Goal: Transaction & Acquisition: Purchase product/service

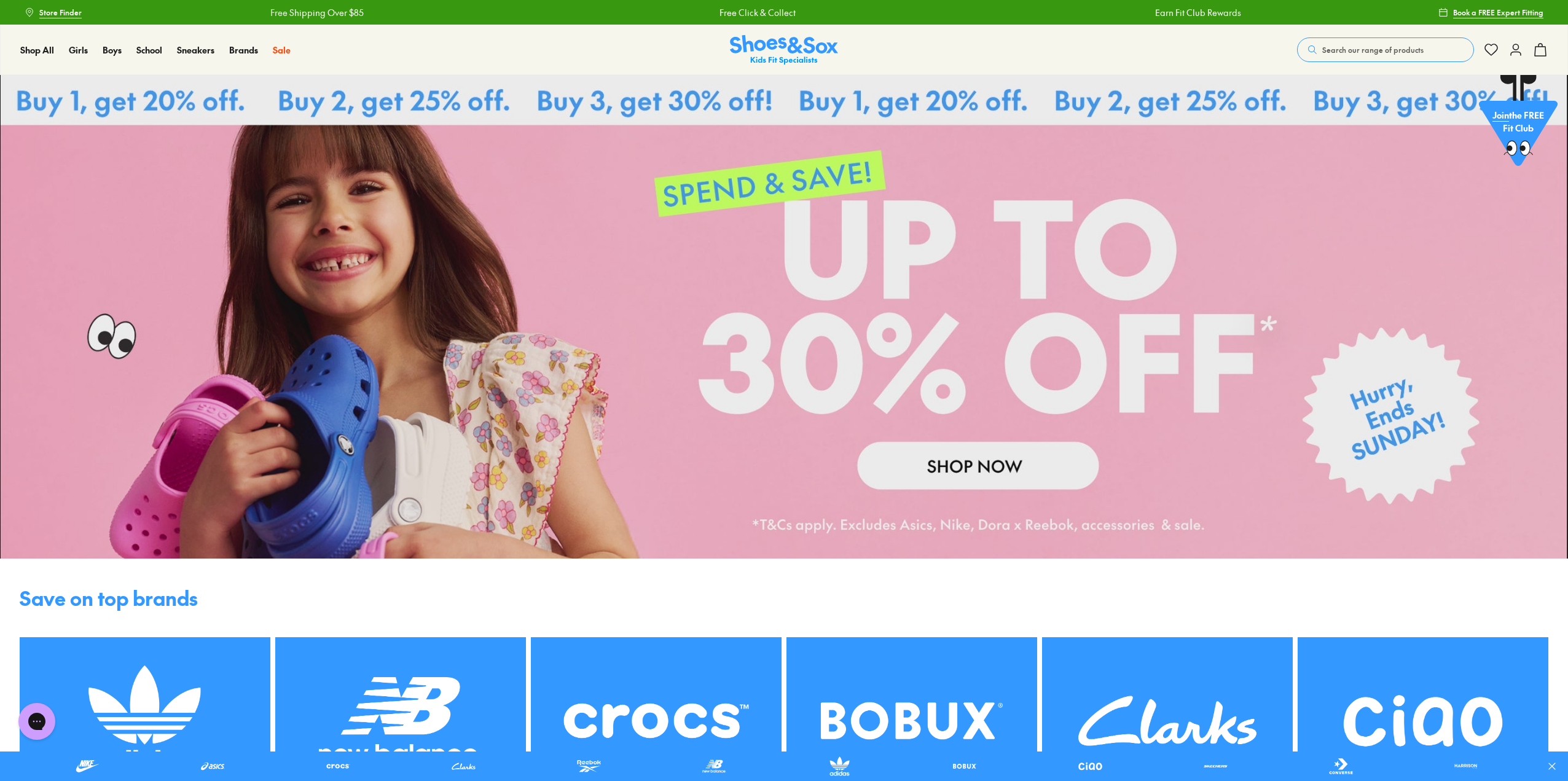
click at [933, 467] on link at bounding box center [784, 316] width 1568 height 484
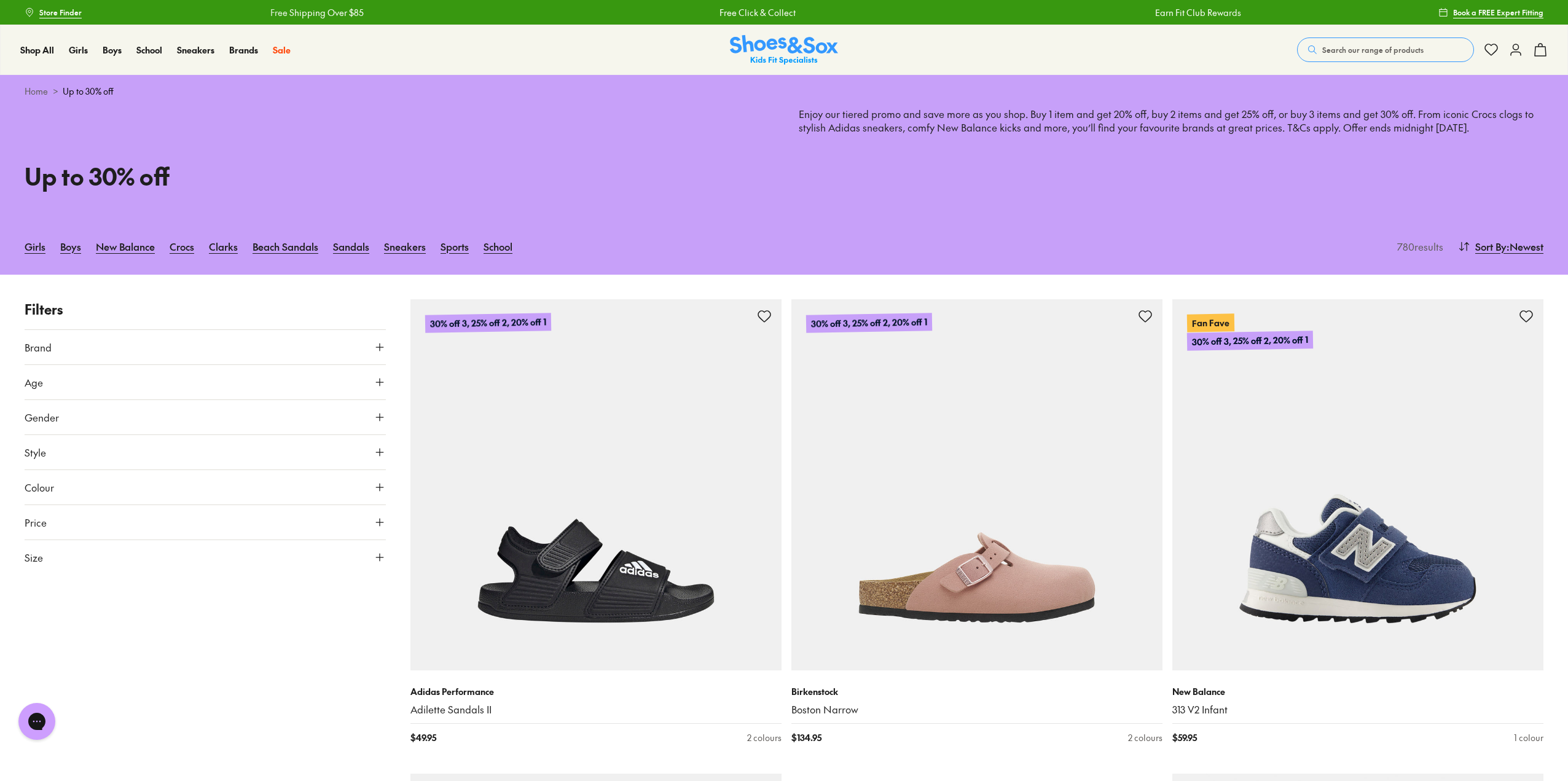
click at [135, 384] on button "Age" at bounding box center [205, 382] width 362 height 34
click at [53, 410] on label "Infant/Toddler" at bounding box center [68, 411] width 58 height 13
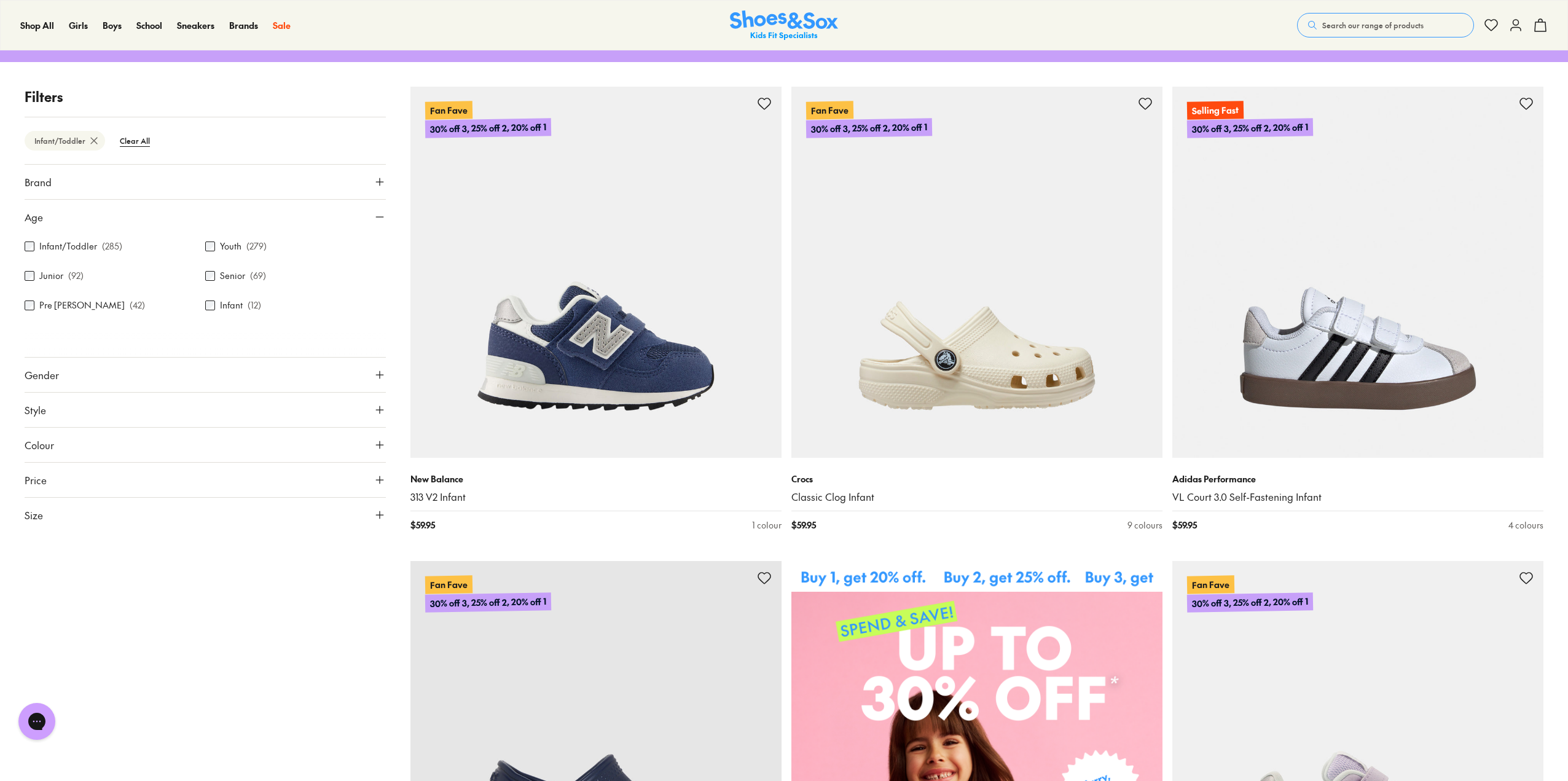
click at [79, 510] on button "Size" at bounding box center [205, 515] width 362 height 34
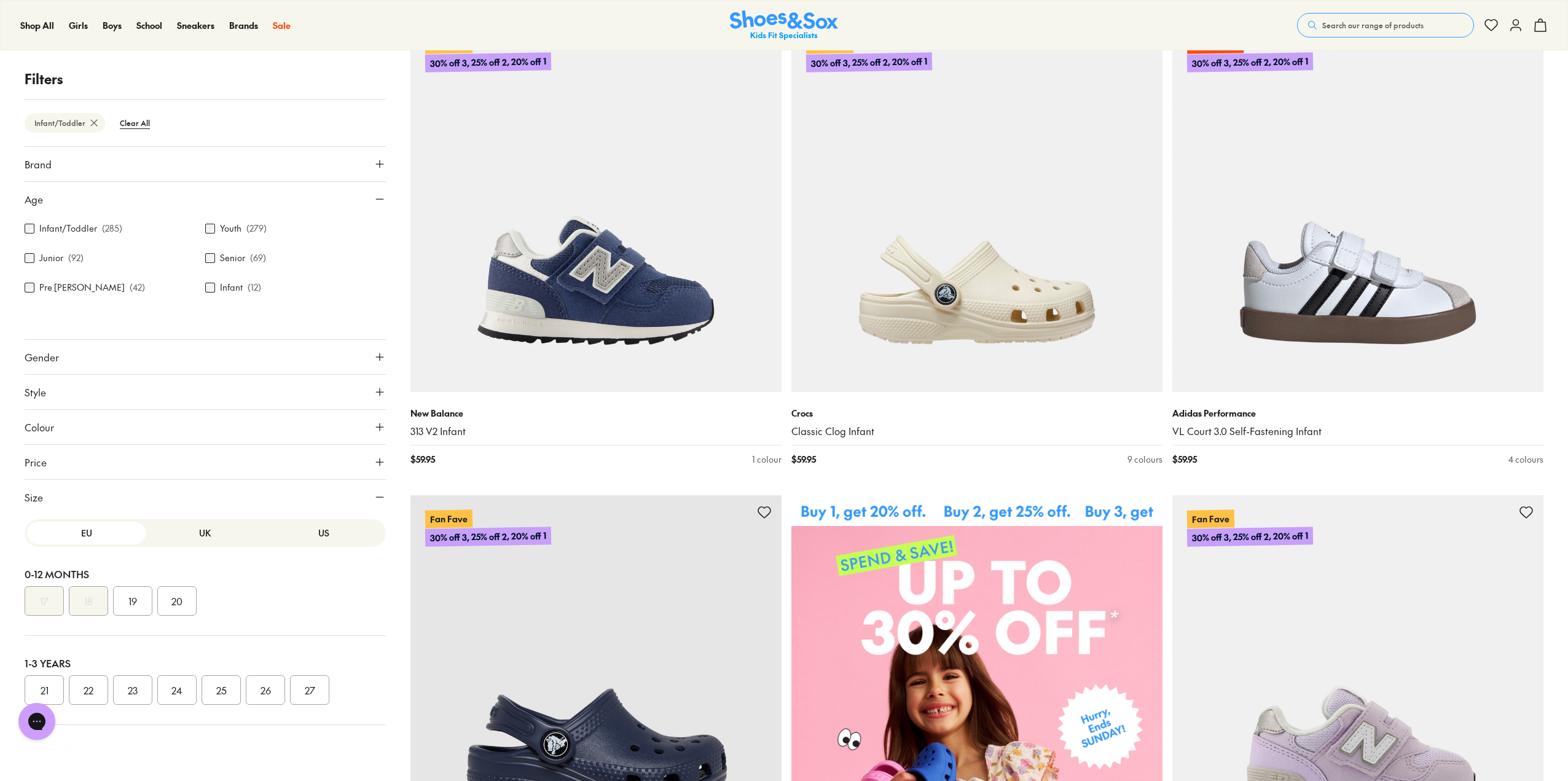
scroll to position [336, 0]
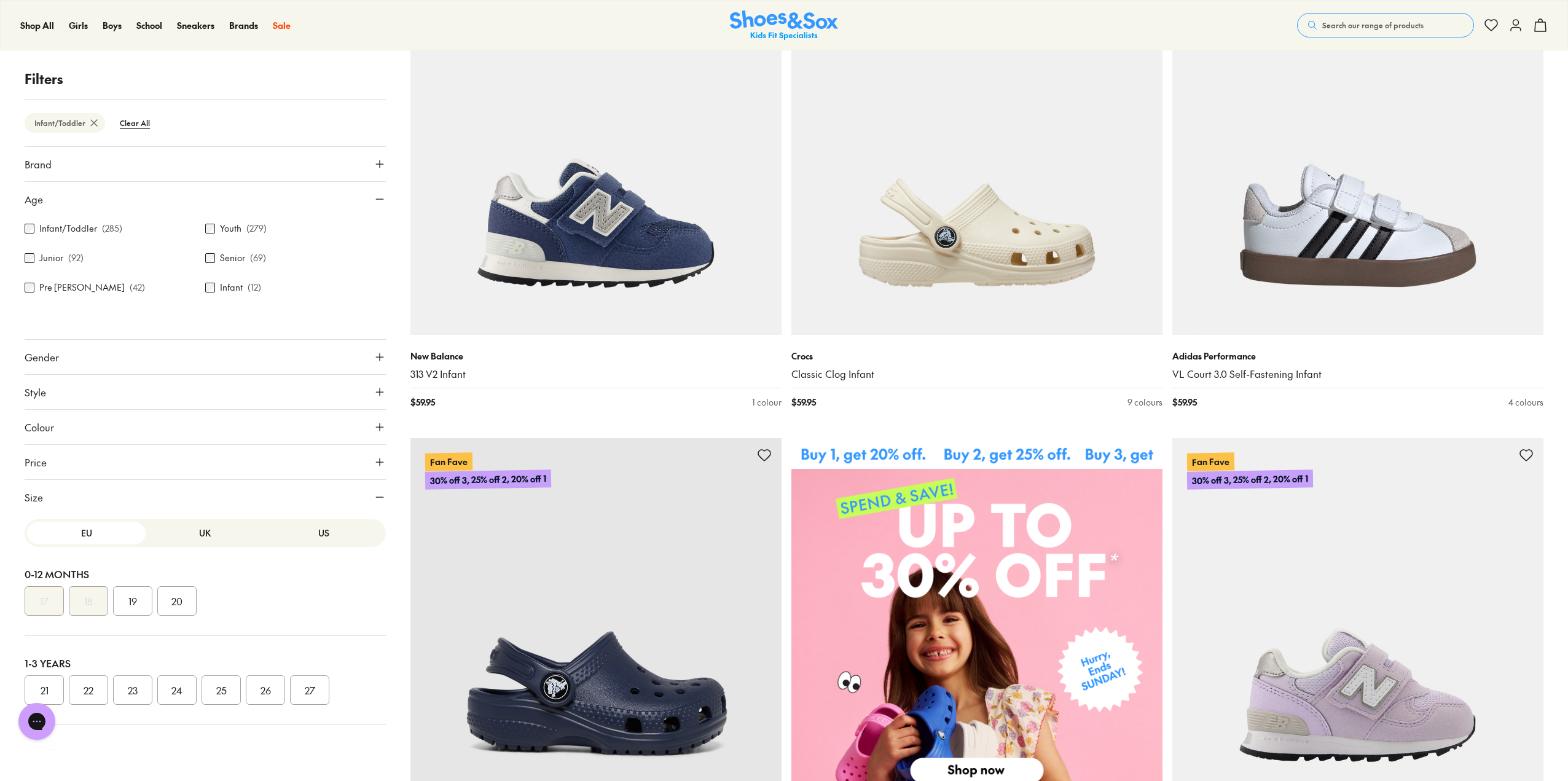
click at [313, 537] on button "US" at bounding box center [324, 533] width 119 height 22
click at [135, 697] on button "07" at bounding box center [133, 690] width 40 height 29
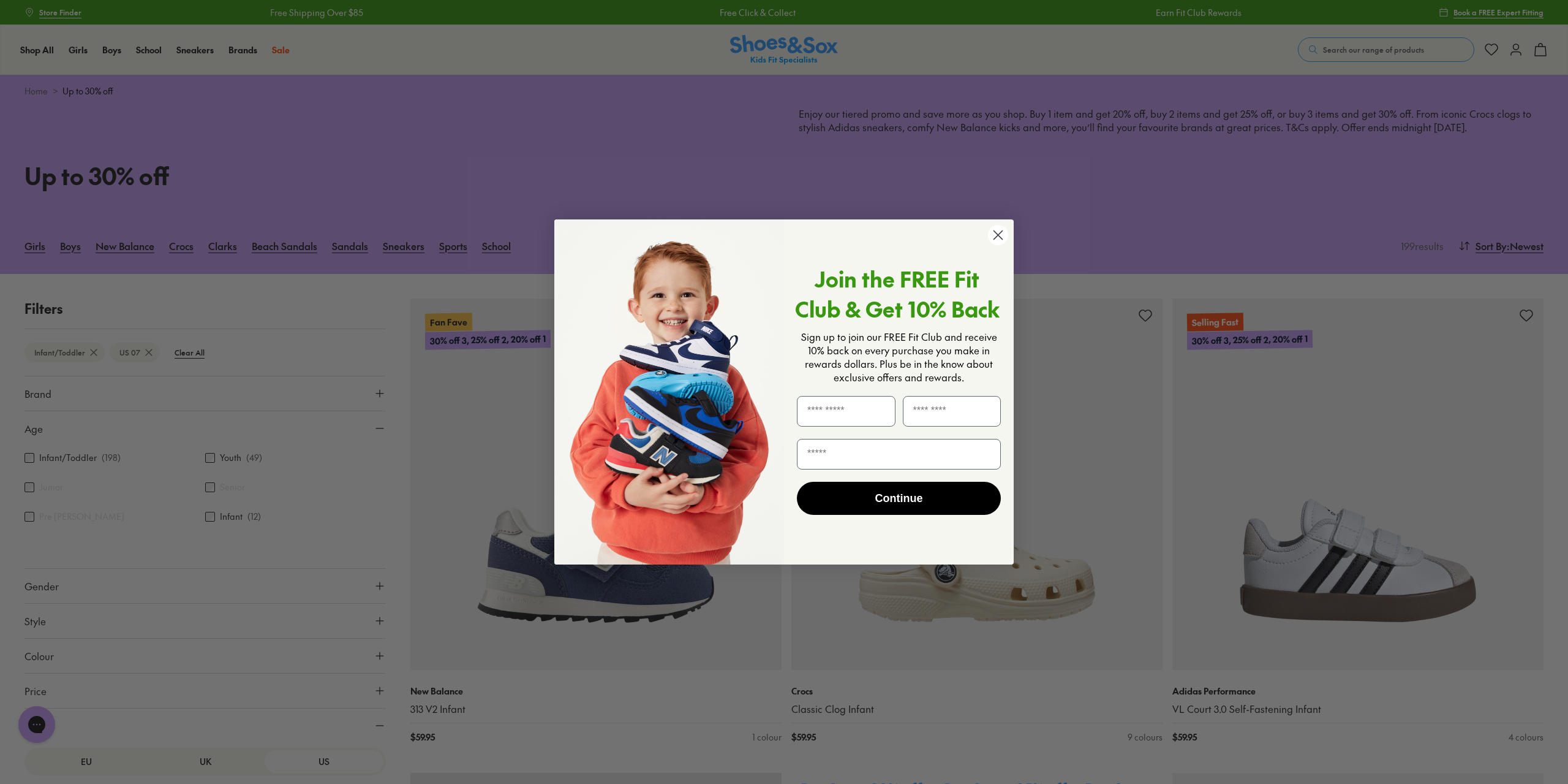
click at [996, 235] on circle "Close dialog" at bounding box center [999, 236] width 21 height 21
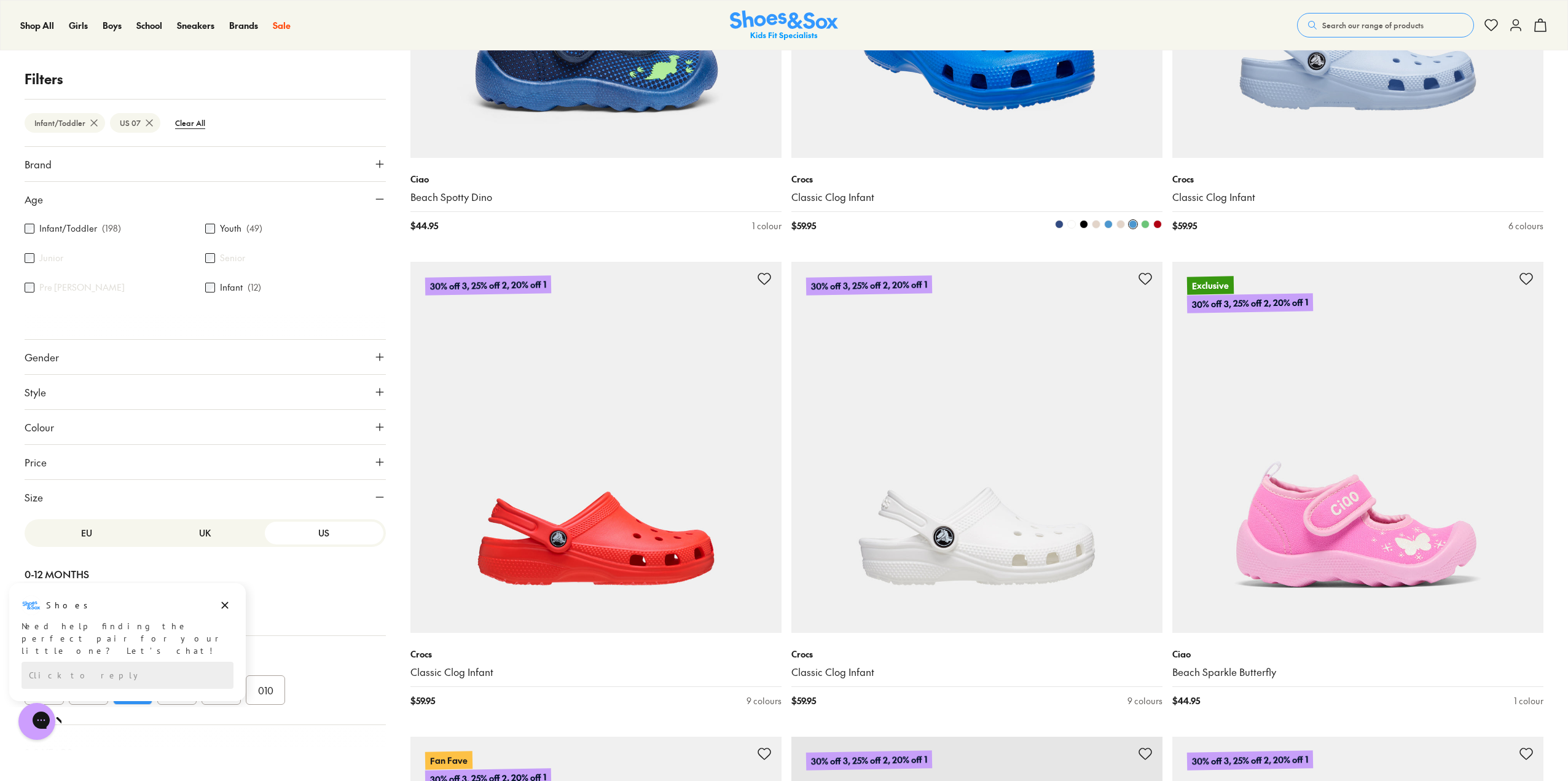
scroll to position [2889, 0]
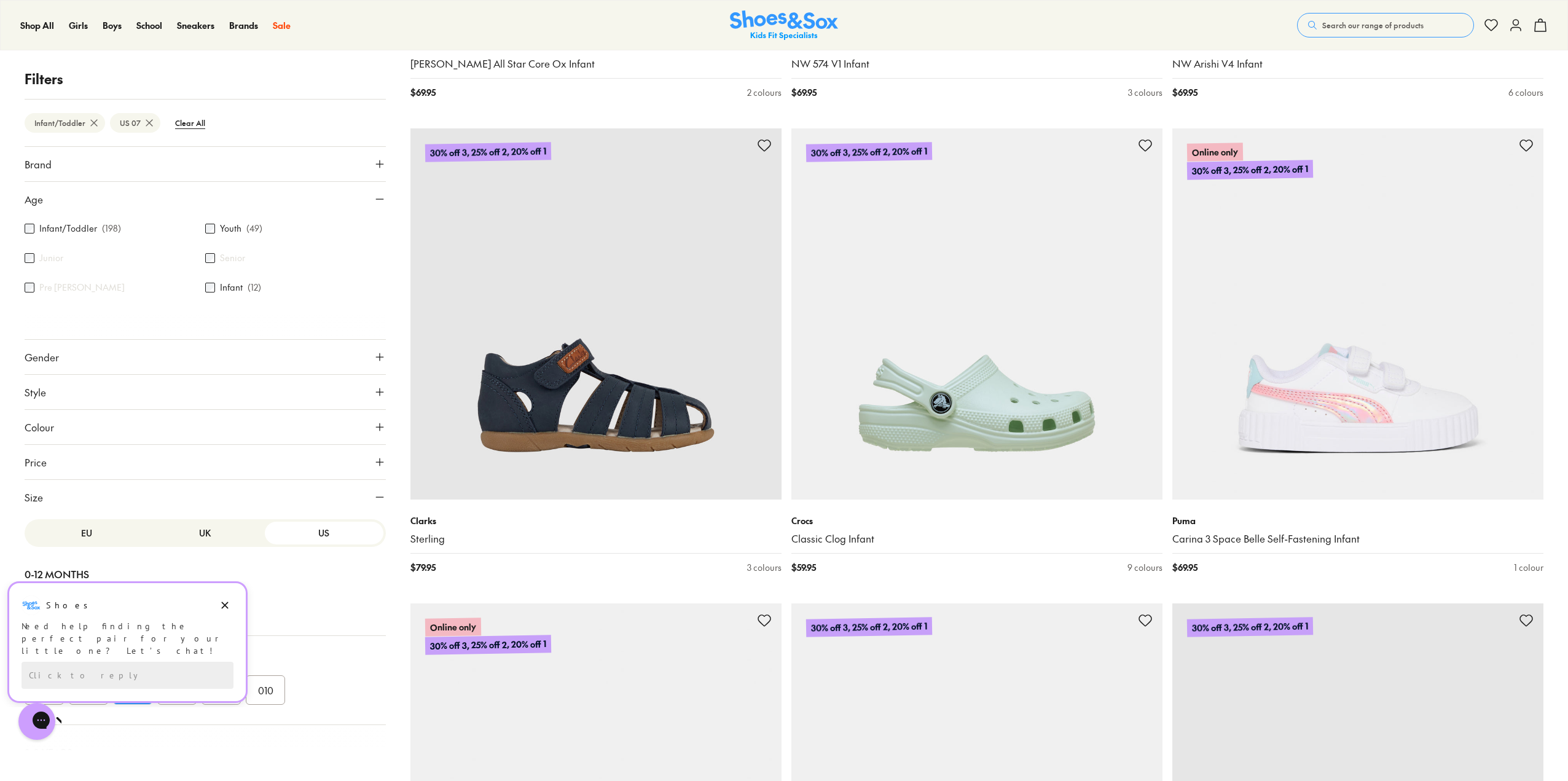
scroll to position [8728, 0]
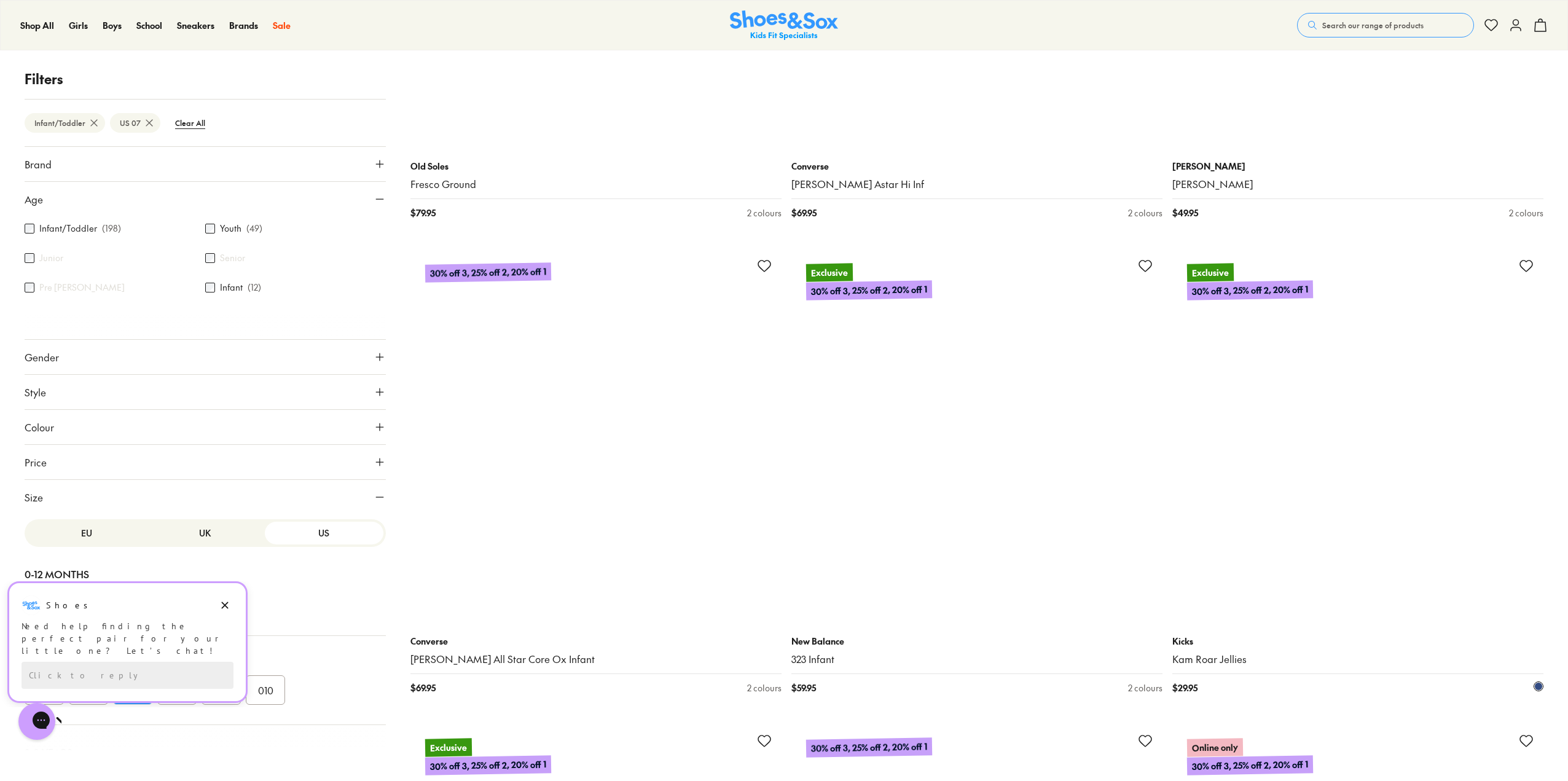
scroll to position [13829, 0]
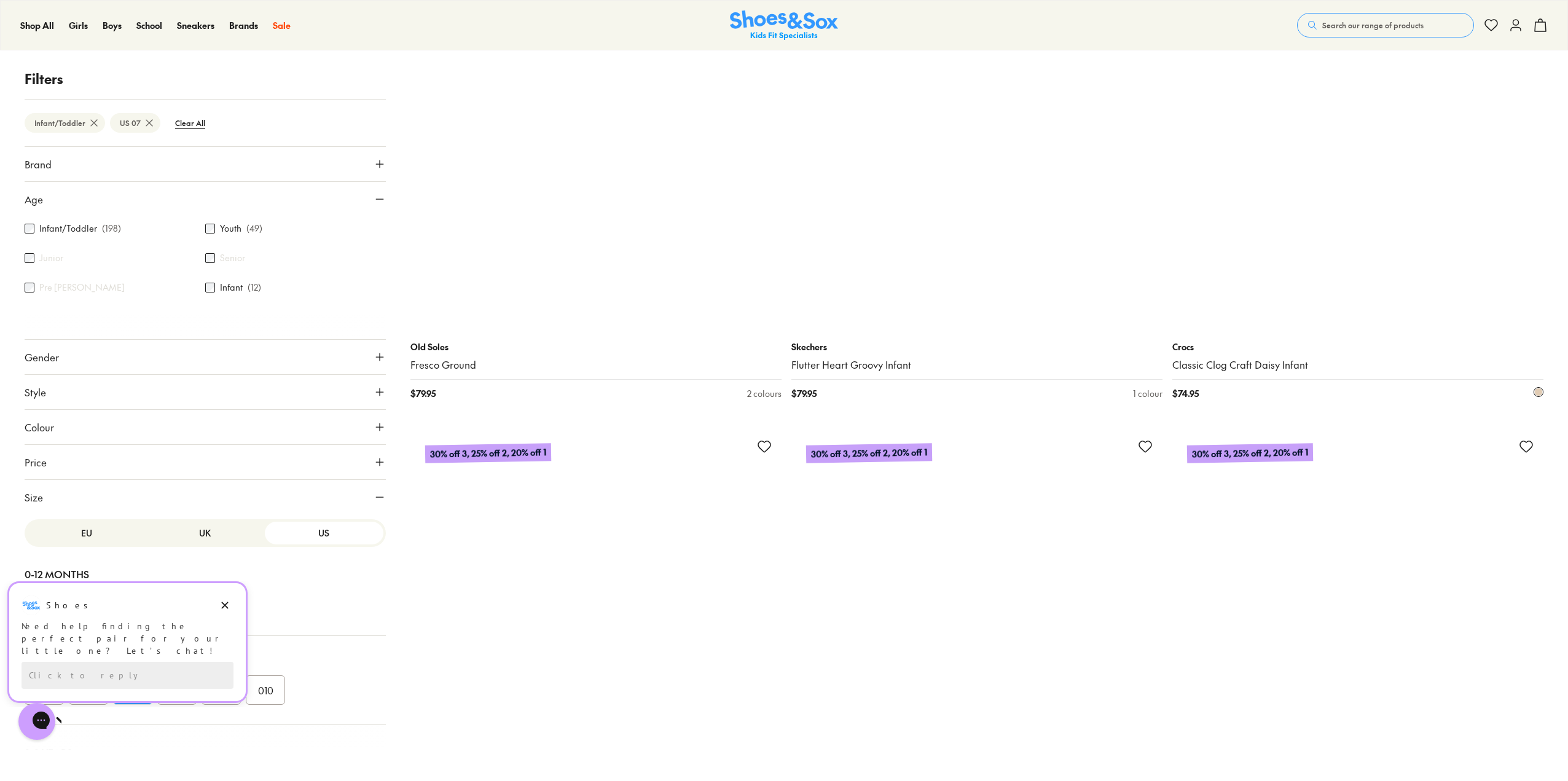
scroll to position [18992, 0]
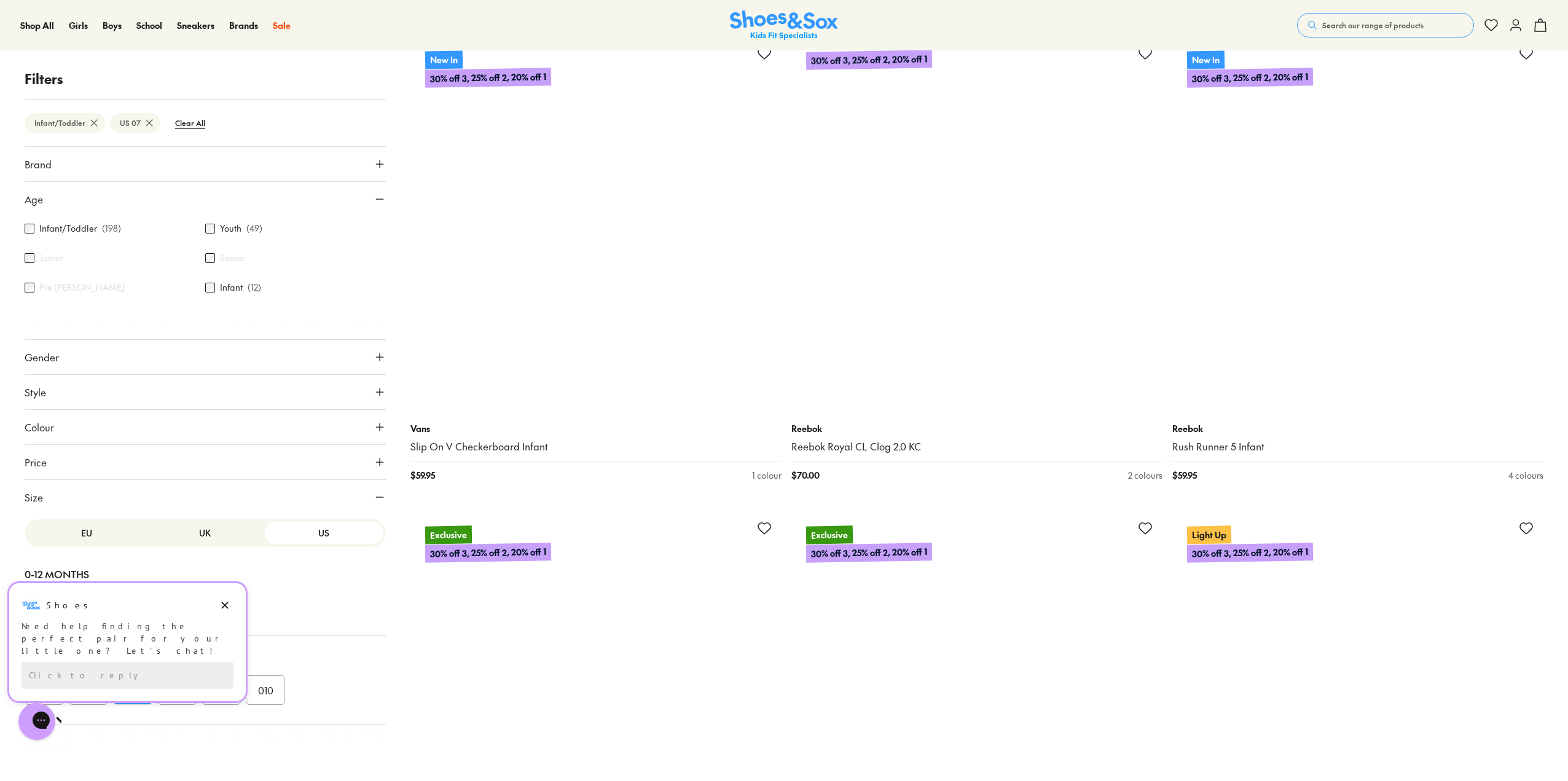
scroll to position [24032, 0]
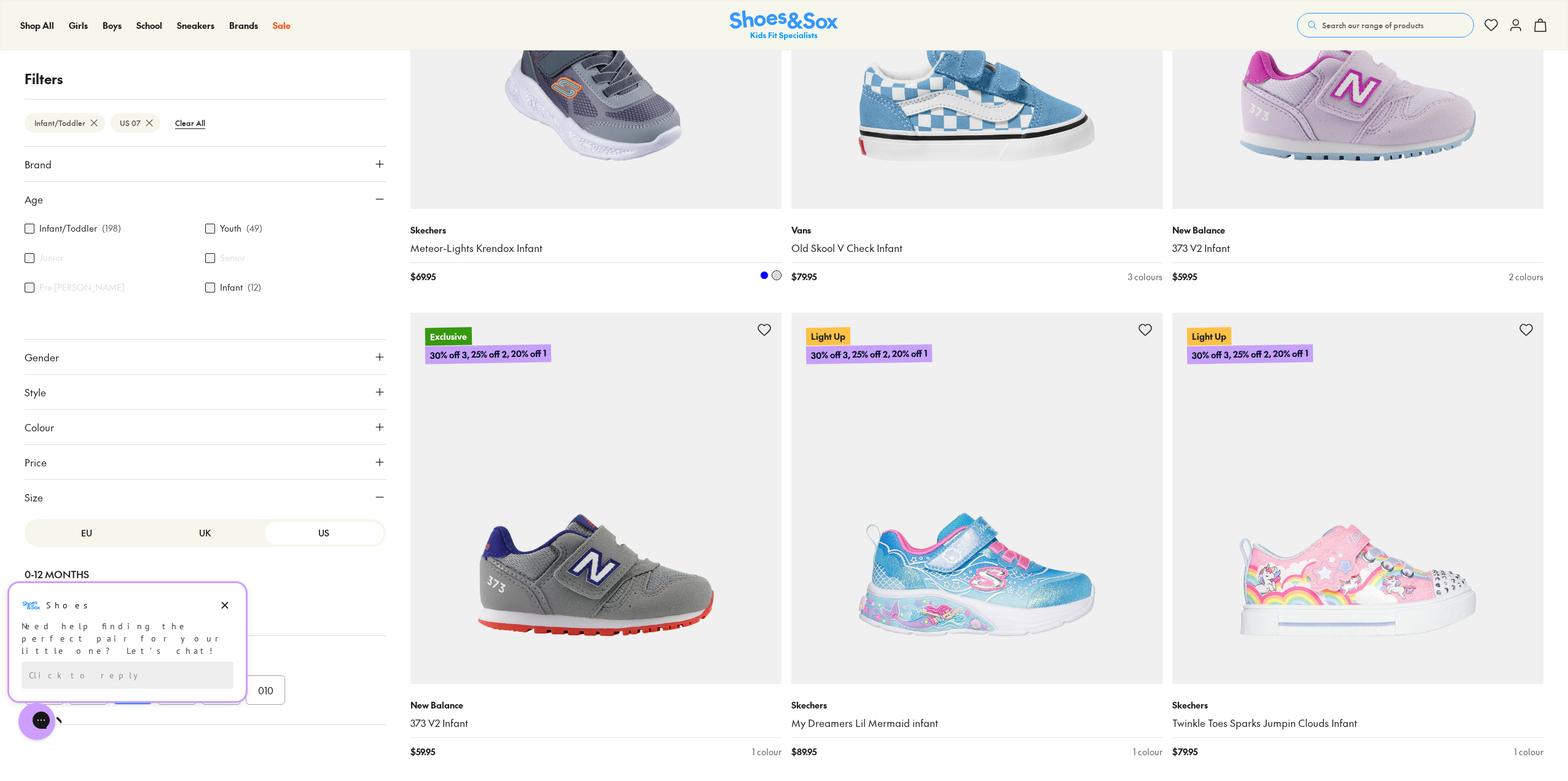
scroll to position [29442, 0]
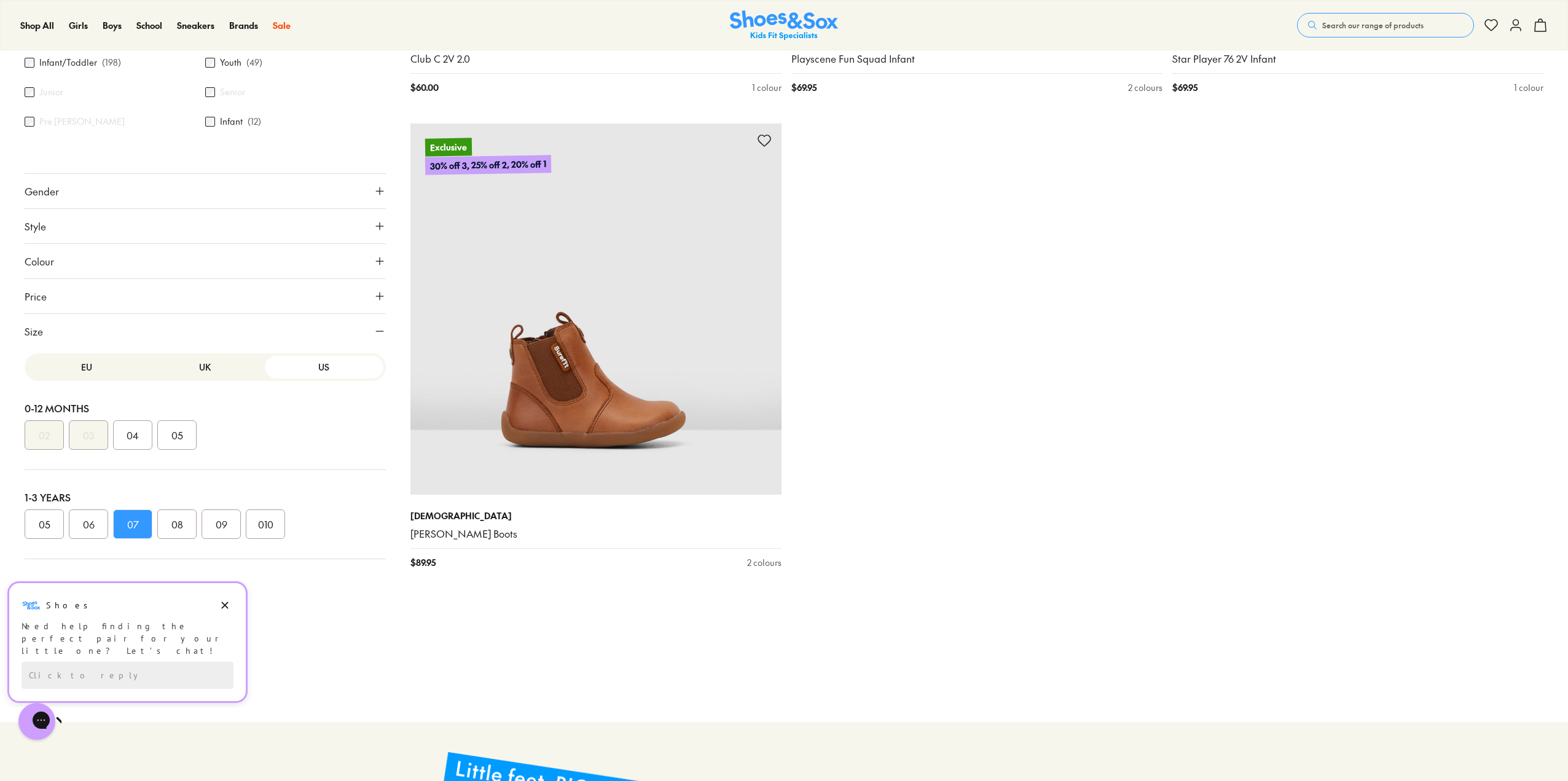
scroll to position [31531, 0]
click at [1330, 21] on span "Search our range of products" at bounding box center [1372, 25] width 101 height 11
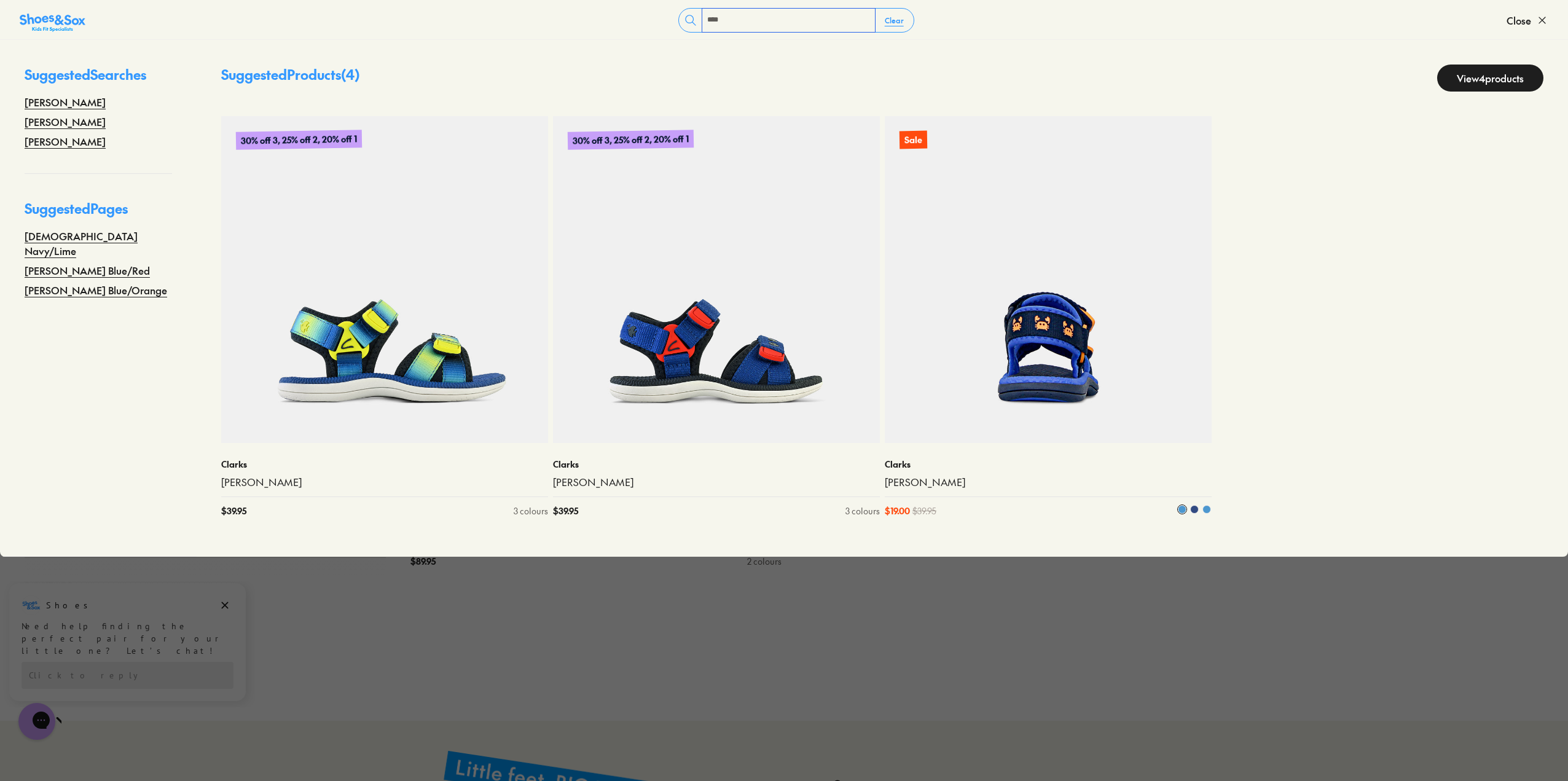
type input "****"
click at [1001, 271] on img at bounding box center [1048, 279] width 327 height 327
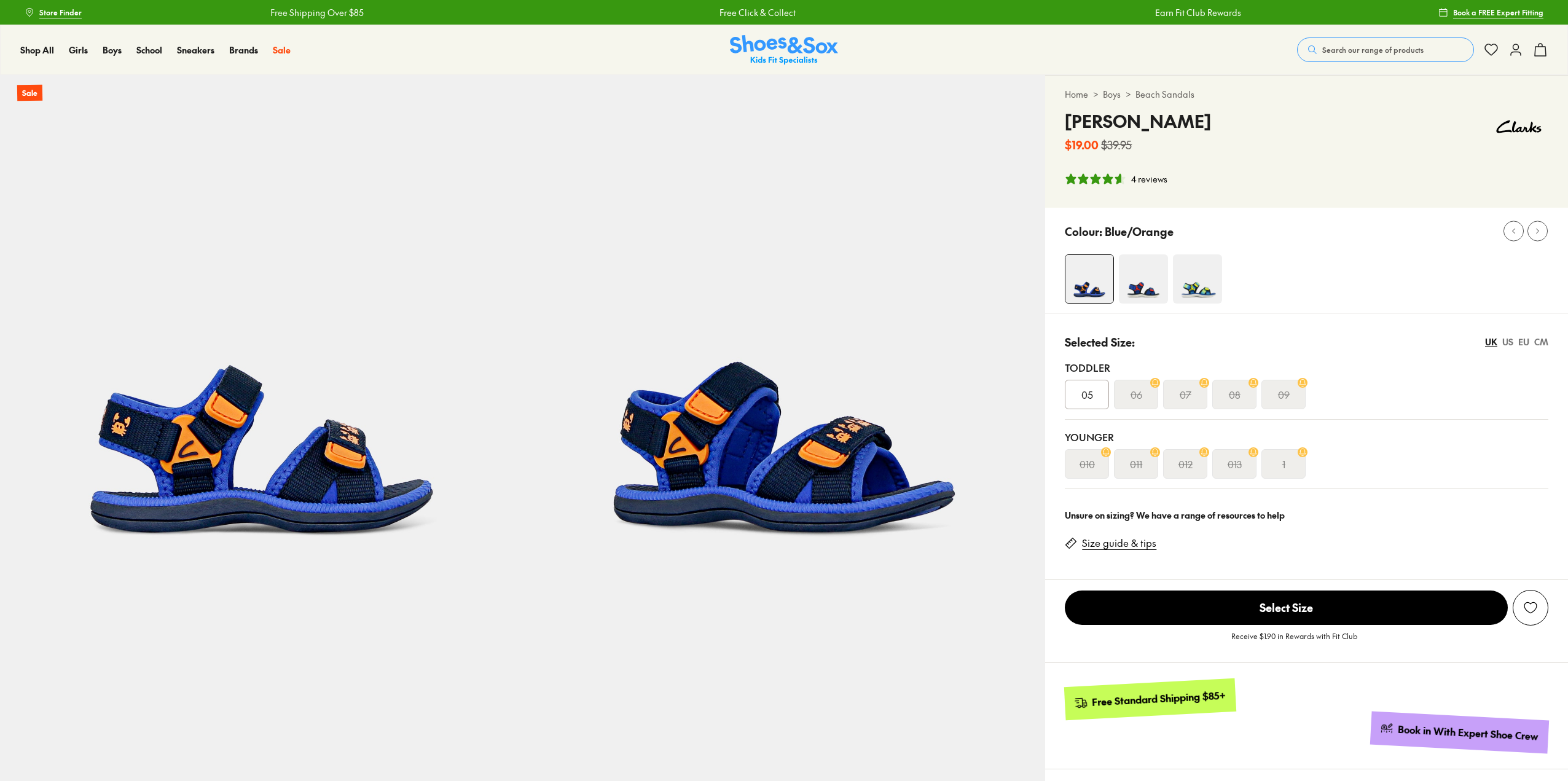
select select "*"
click at [1135, 279] on img at bounding box center [1143, 278] width 49 height 49
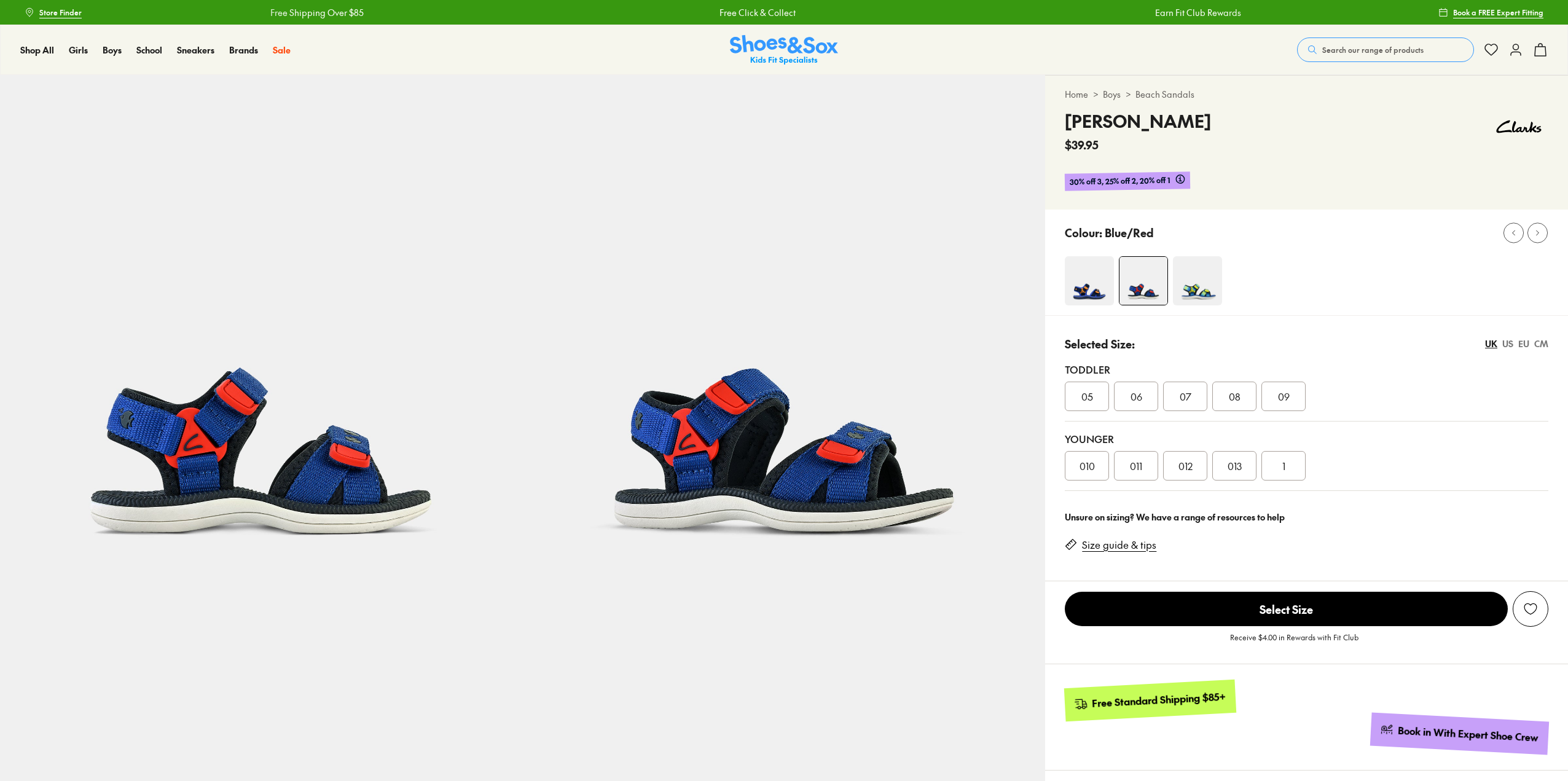
select select "*"
click at [1206, 278] on img at bounding box center [1197, 280] width 49 height 49
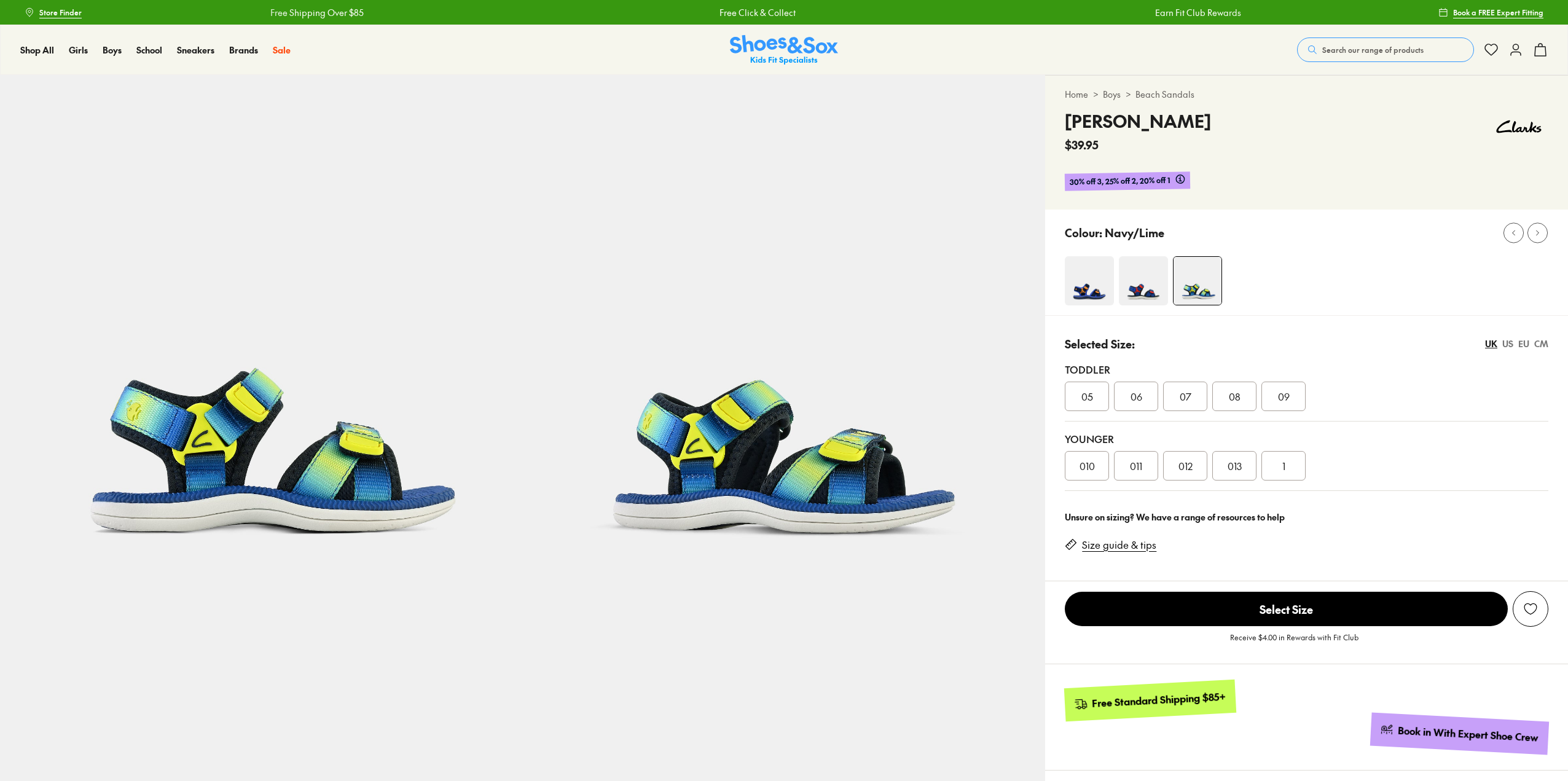
select select "*"
click at [1177, 394] on div "07" at bounding box center [1185, 396] width 45 height 29
